Goal: Download file/media

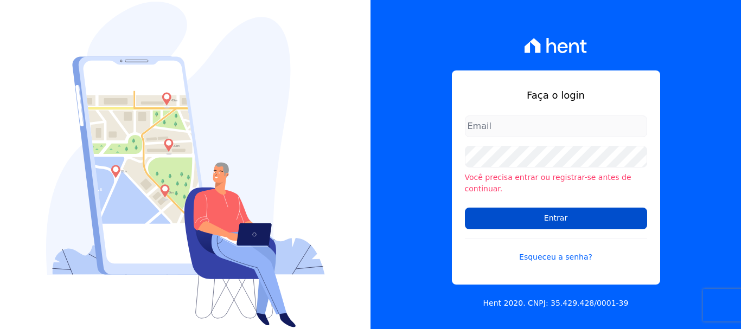
type input "[EMAIL_ADDRESS][DOMAIN_NAME]"
click at [556, 213] on input "Entrar" at bounding box center [556, 219] width 182 height 22
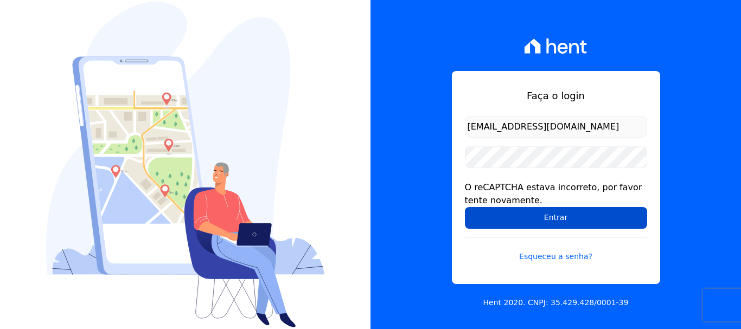
click at [555, 215] on input "Entrar" at bounding box center [556, 218] width 182 height 22
click at [555, 220] on input "Entrar" at bounding box center [556, 218] width 182 height 22
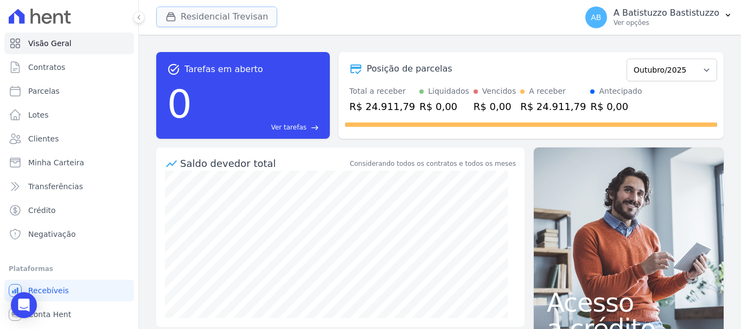
click at [206, 16] on button "Residencial Trevisan" at bounding box center [216, 17] width 121 height 21
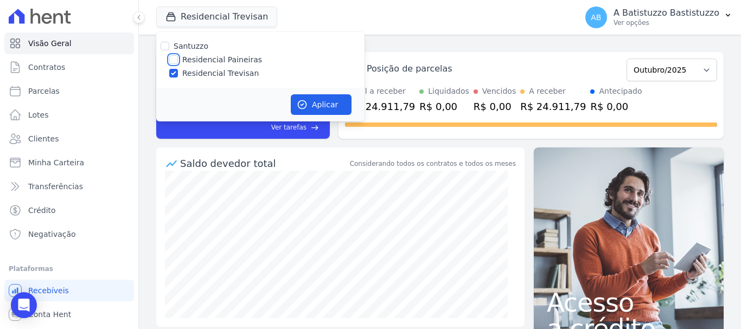
click at [176, 60] on input "Residencial Paineiras" at bounding box center [173, 59] width 9 height 9
checkbox input "true"
click at [176, 75] on input "Residencial Trevisan" at bounding box center [173, 73] width 9 height 9
checkbox input "false"
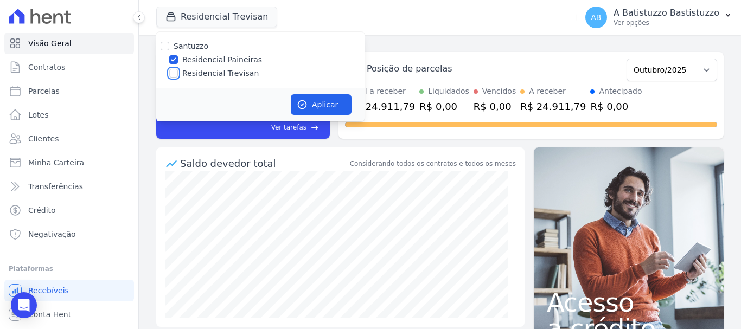
checkbox input "false"
click at [318, 106] on button "Aplicar" at bounding box center [321, 104] width 61 height 21
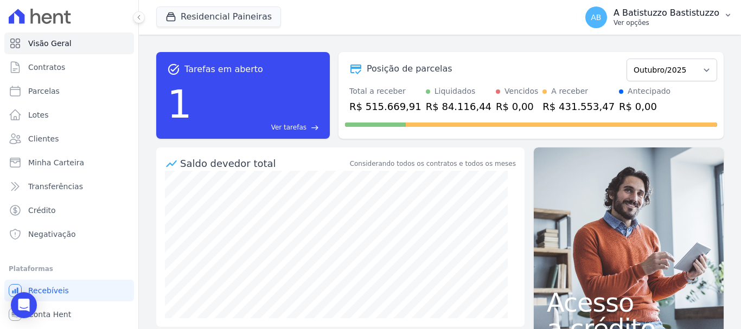
click at [601, 16] on span "AB" at bounding box center [596, 18] width 10 height 8
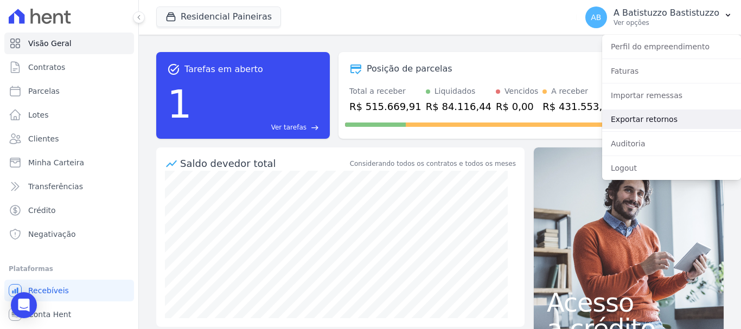
click at [625, 116] on link "Exportar retornos" at bounding box center [671, 120] width 139 height 20
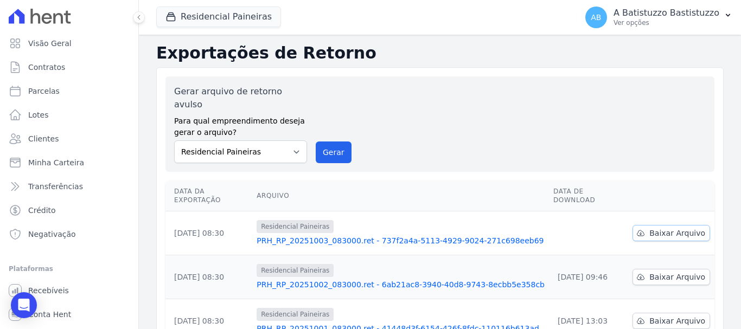
click at [663, 228] on span "Baixar Arquivo" at bounding box center [677, 233] width 56 height 11
click at [329, 235] on link "PRH_RP_20251003_083000.ret - 737f2a4a-5113-4929-9024-271c698eeb69" at bounding box center [401, 240] width 288 height 11
